Goal: Communication & Community: Answer question/provide support

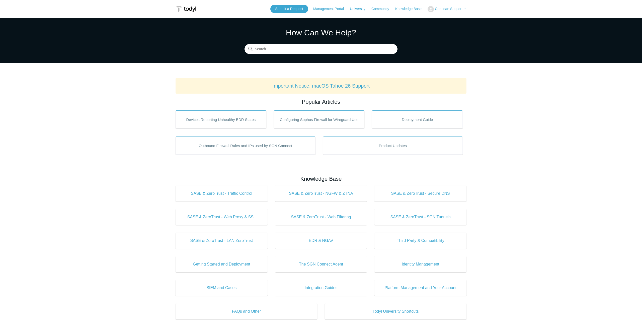
click at [443, 9] on span "Cerulean Support" at bounding box center [449, 9] width 28 height 4
click at [440, 17] on link "My Support Requests" at bounding box center [452, 19] width 49 height 9
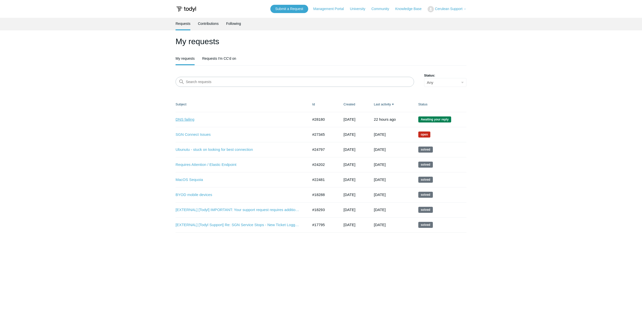
click at [182, 119] on link "DNS failing" at bounding box center [238, 120] width 125 height 6
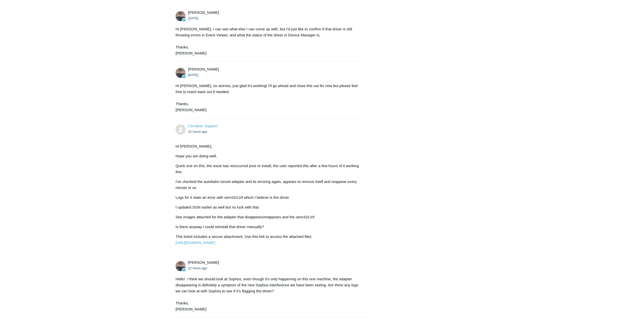
scroll to position [1199, 0]
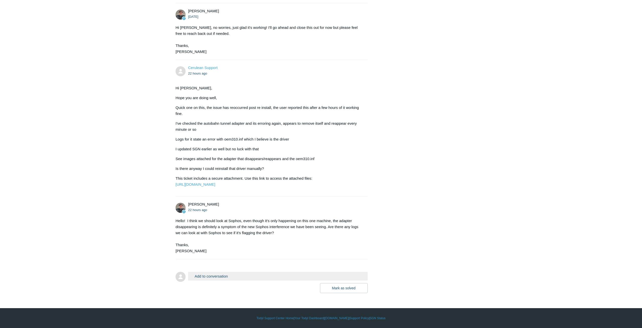
drag, startPoint x: 328, startPoint y: 340, endPoint x: 232, endPoint y: 297, distance: 105.3
click at [241, 277] on button "Add to conversation" at bounding box center [278, 276] width 180 height 9
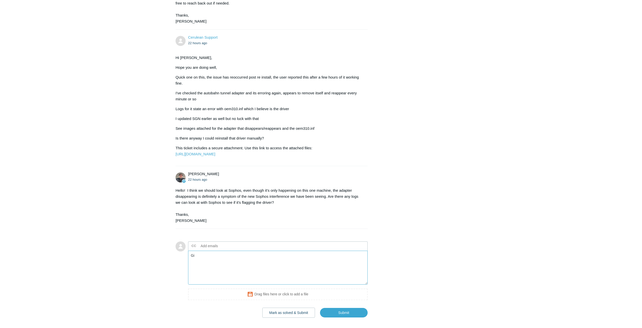
type textarea "G"
type textarea "Hi"
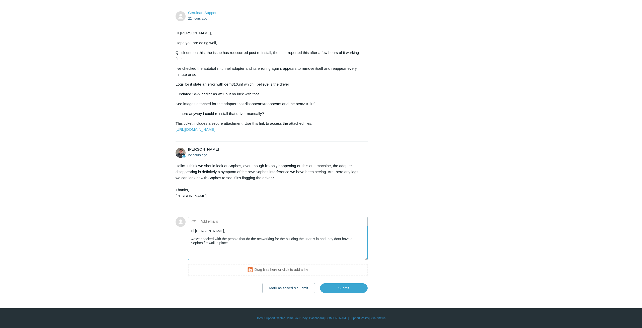
scroll to position [1253, 0]
drag, startPoint x: 278, startPoint y: 252, endPoint x: 179, endPoint y: 247, distance: 99.0
click at [188, 247] on textarea "Hi Matt, we've checked with the people that do the networking for the building …" at bounding box center [278, 243] width 180 height 34
type textarea "Hi Matt, we've checked with the people that do the networking for the building …"
click at [359, 287] on input "Submit" at bounding box center [344, 288] width 48 height 10
